Goal: Task Accomplishment & Management: Complete application form

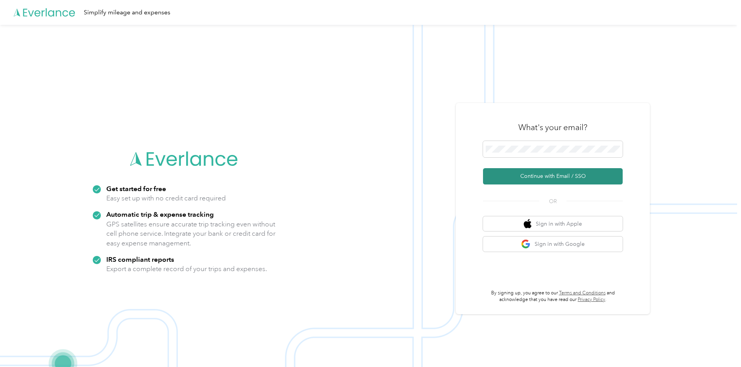
click at [549, 174] on button "Continue with Email / SSO" at bounding box center [553, 176] width 140 height 16
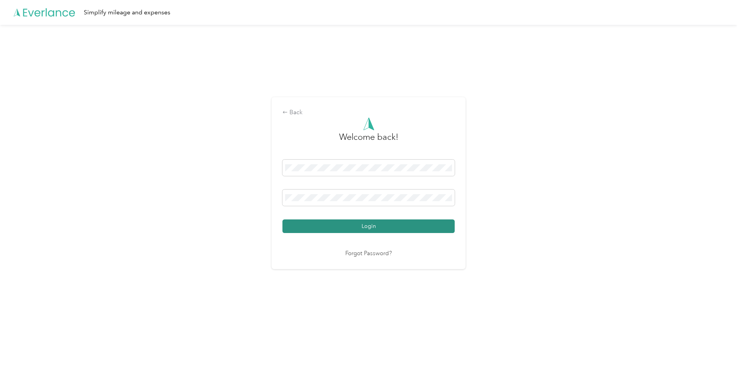
click at [363, 226] on button "Login" at bounding box center [368, 226] width 172 height 14
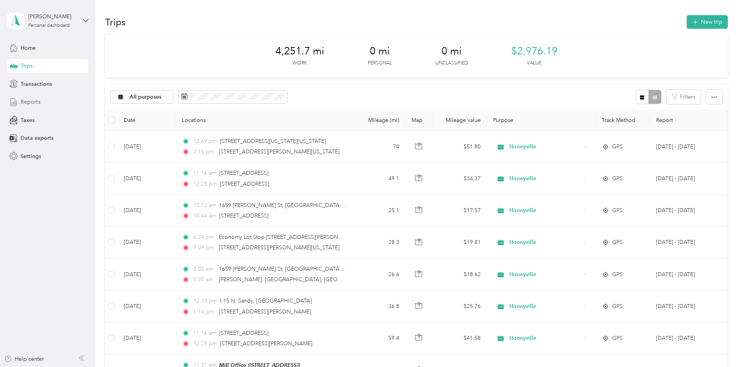
click at [33, 101] on span "Reports" at bounding box center [31, 102] width 20 height 8
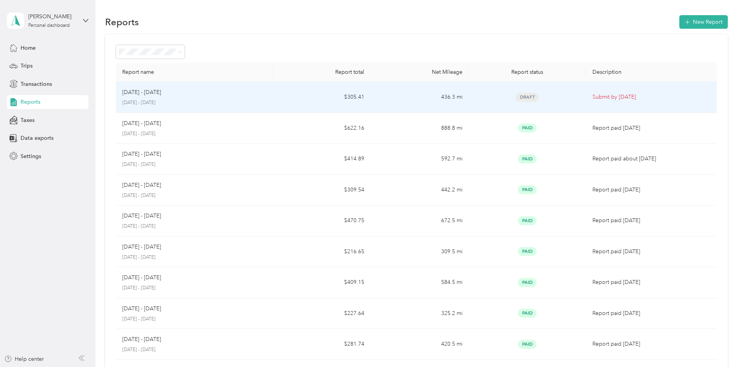
click at [595, 97] on p "Submit by [DATE]" at bounding box center [651, 97] width 118 height 9
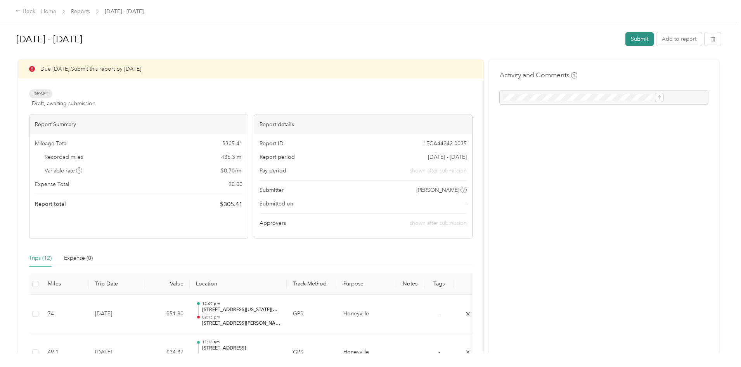
click at [625, 42] on button "Submit" at bounding box center [639, 39] width 28 height 14
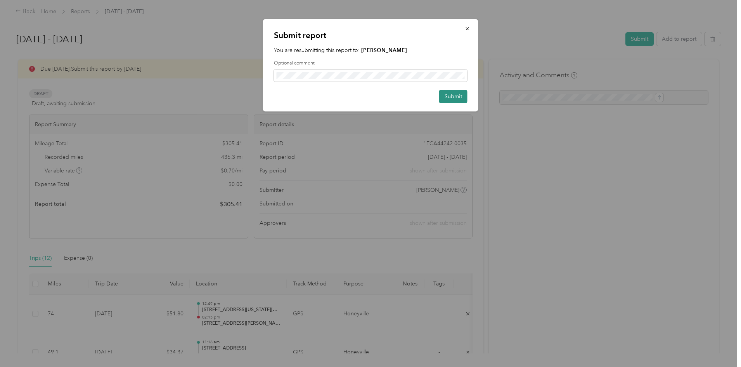
click at [448, 92] on button "Submit" at bounding box center [453, 97] width 28 height 14
